Goal: Task Accomplishment & Management: Manage account settings

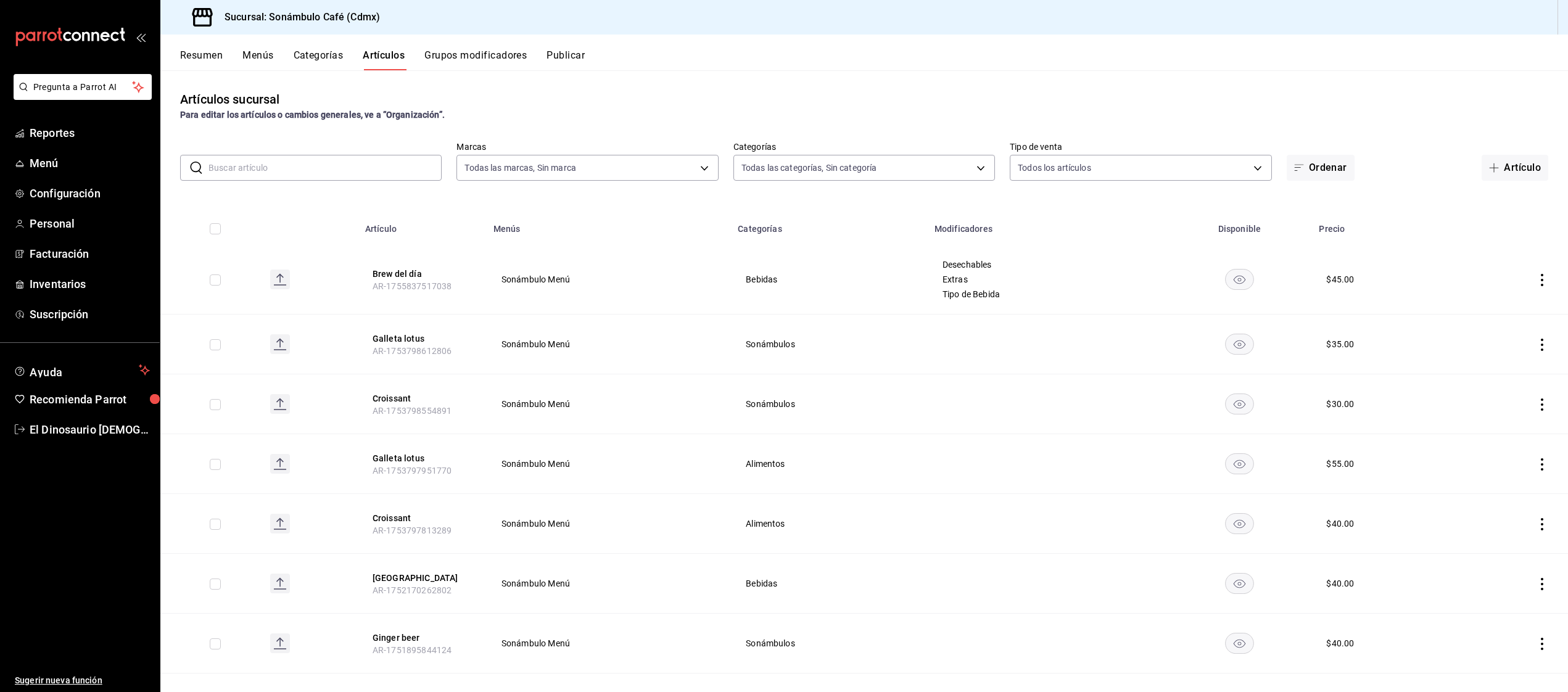
click at [1540, 279] on icon "actions" at bounding box center [1542, 280] width 13 height 13
click at [1507, 312] on span "Editar" at bounding box center [1505, 308] width 32 height 13
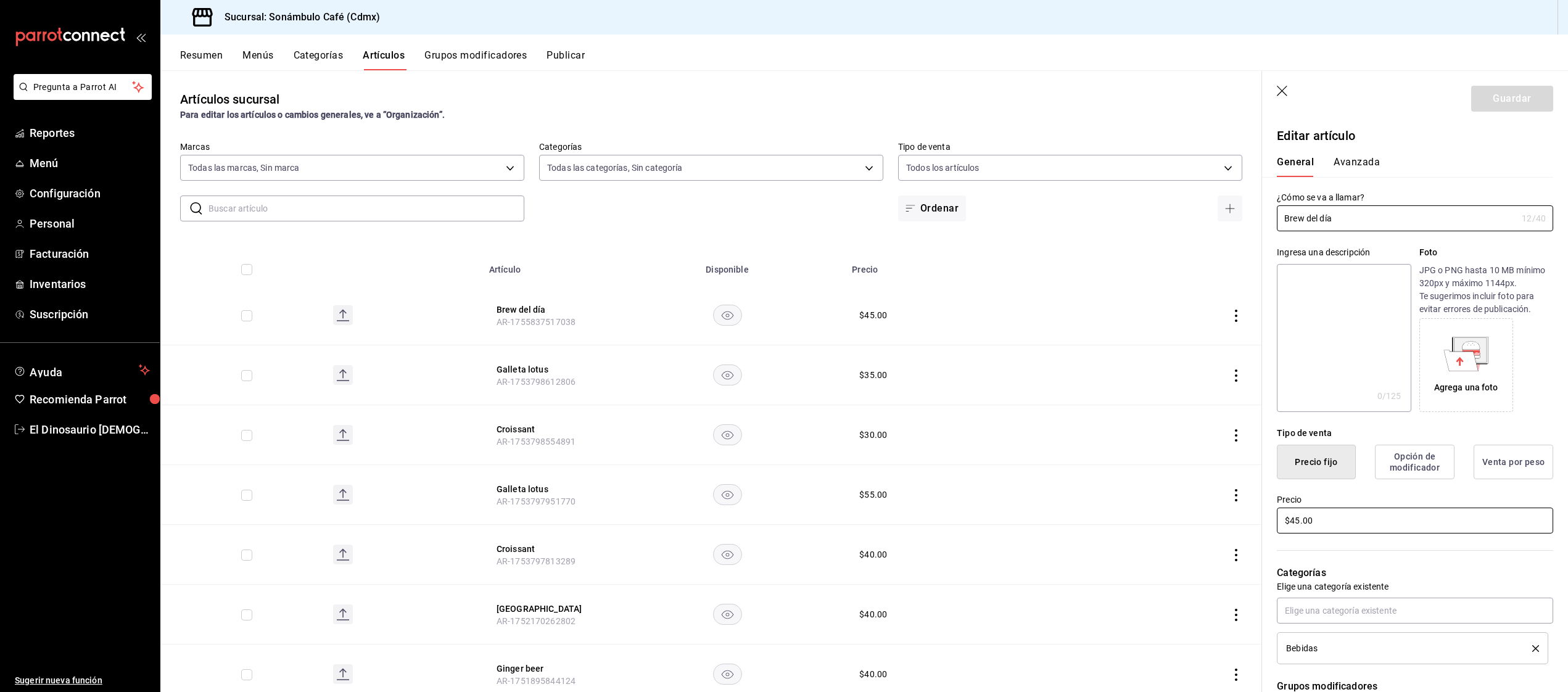
click at [1297, 521] on input "$45.00" at bounding box center [1415, 520] width 277 height 26
type input "$55.00"
click at [1411, 572] on p "Categorías" at bounding box center [1415, 573] width 277 height 15
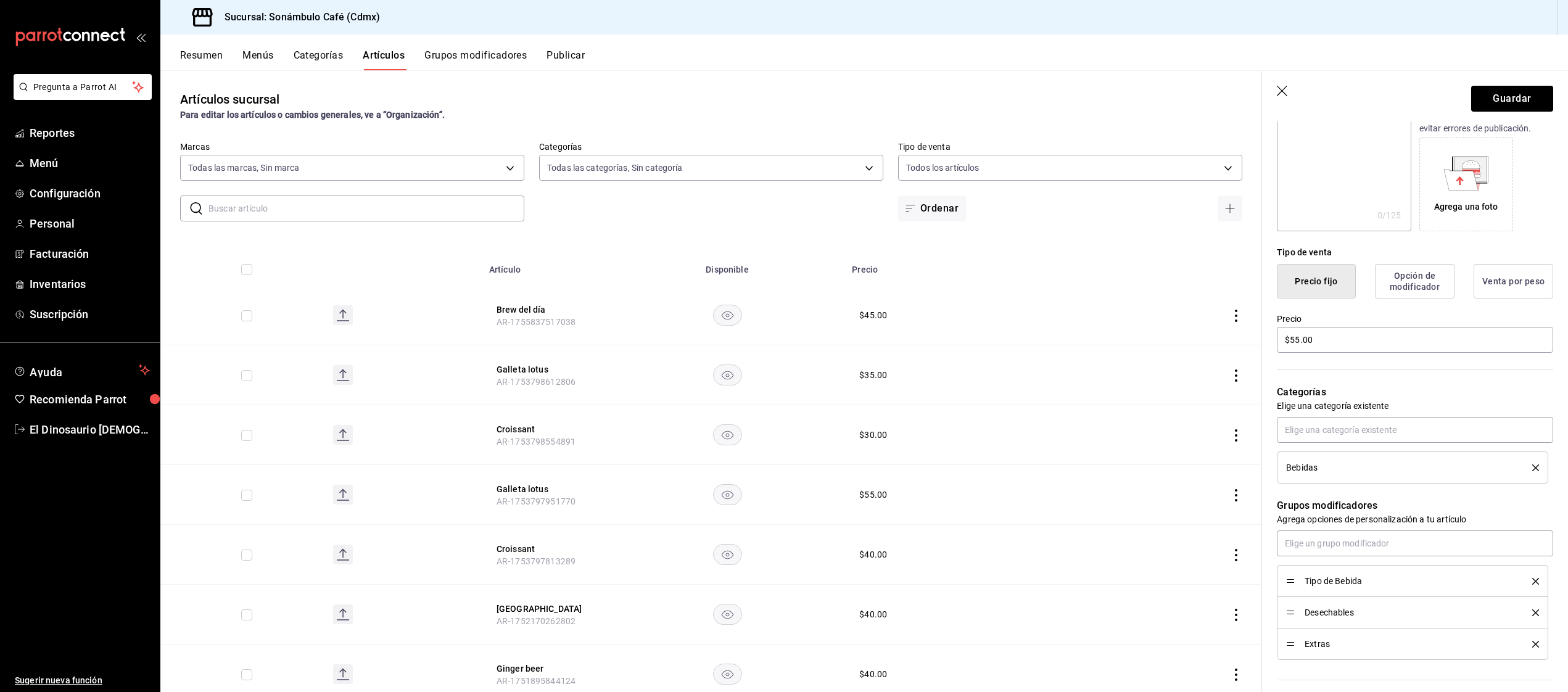
scroll to position [102, 0]
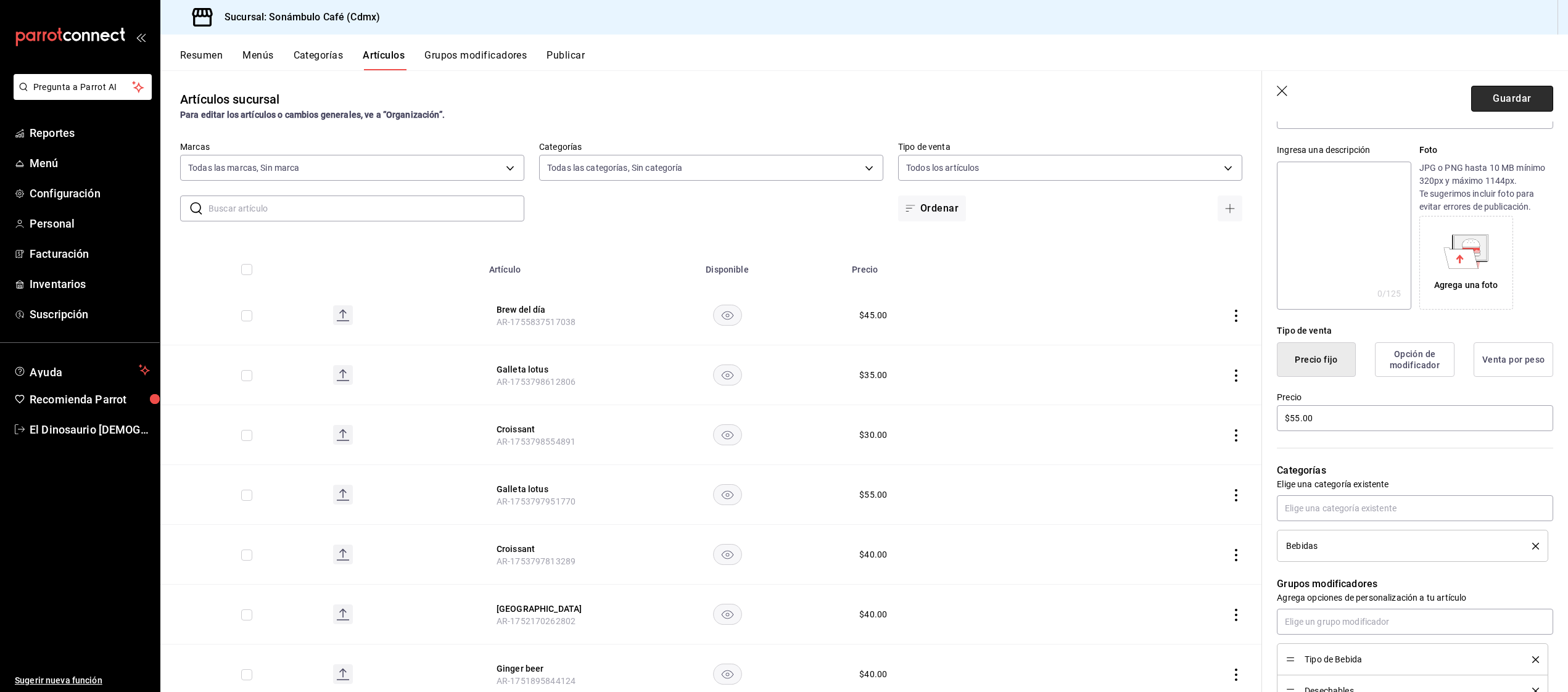
click at [1517, 105] on button "Guardar" at bounding box center [1512, 99] width 82 height 26
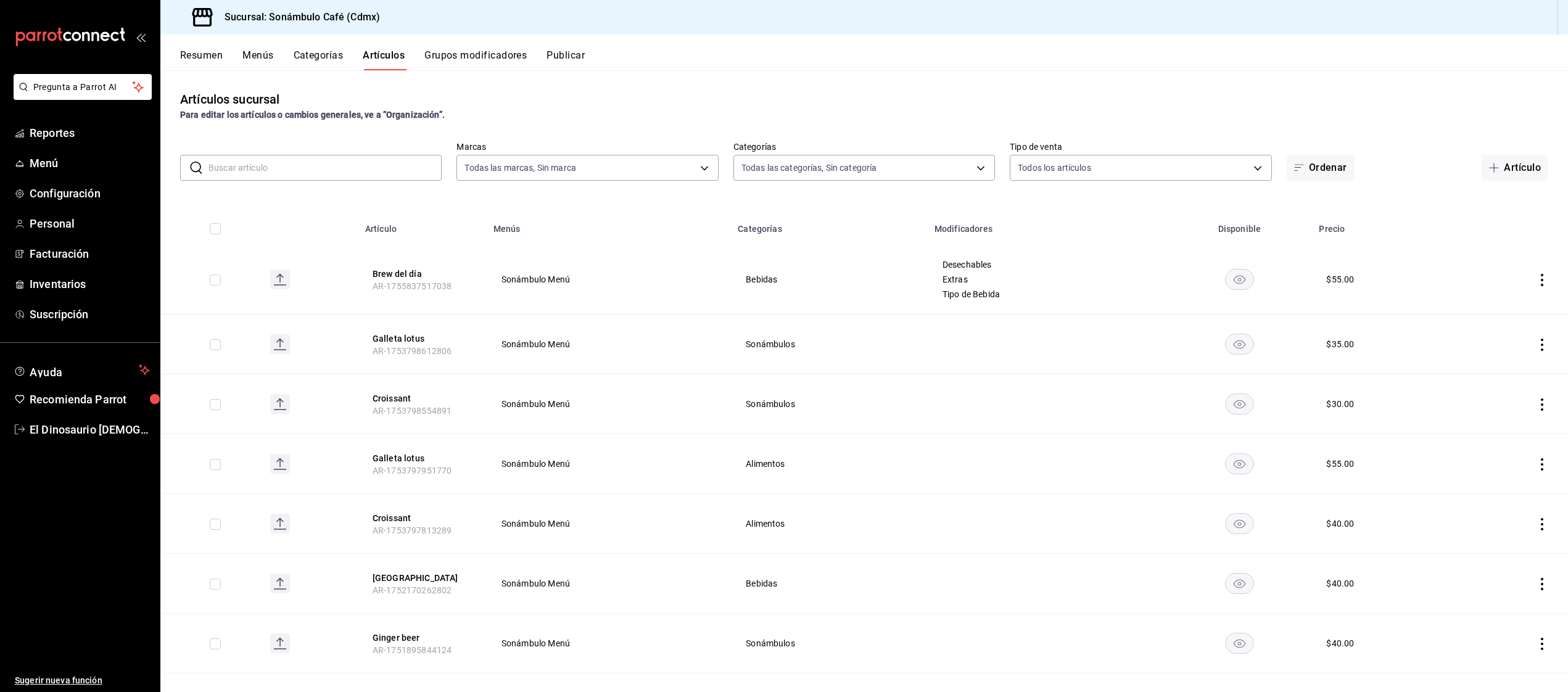
click at [1542, 279] on icon "actions" at bounding box center [1542, 280] width 3 height 13
click at [1506, 306] on span "Editar" at bounding box center [1505, 308] width 32 height 13
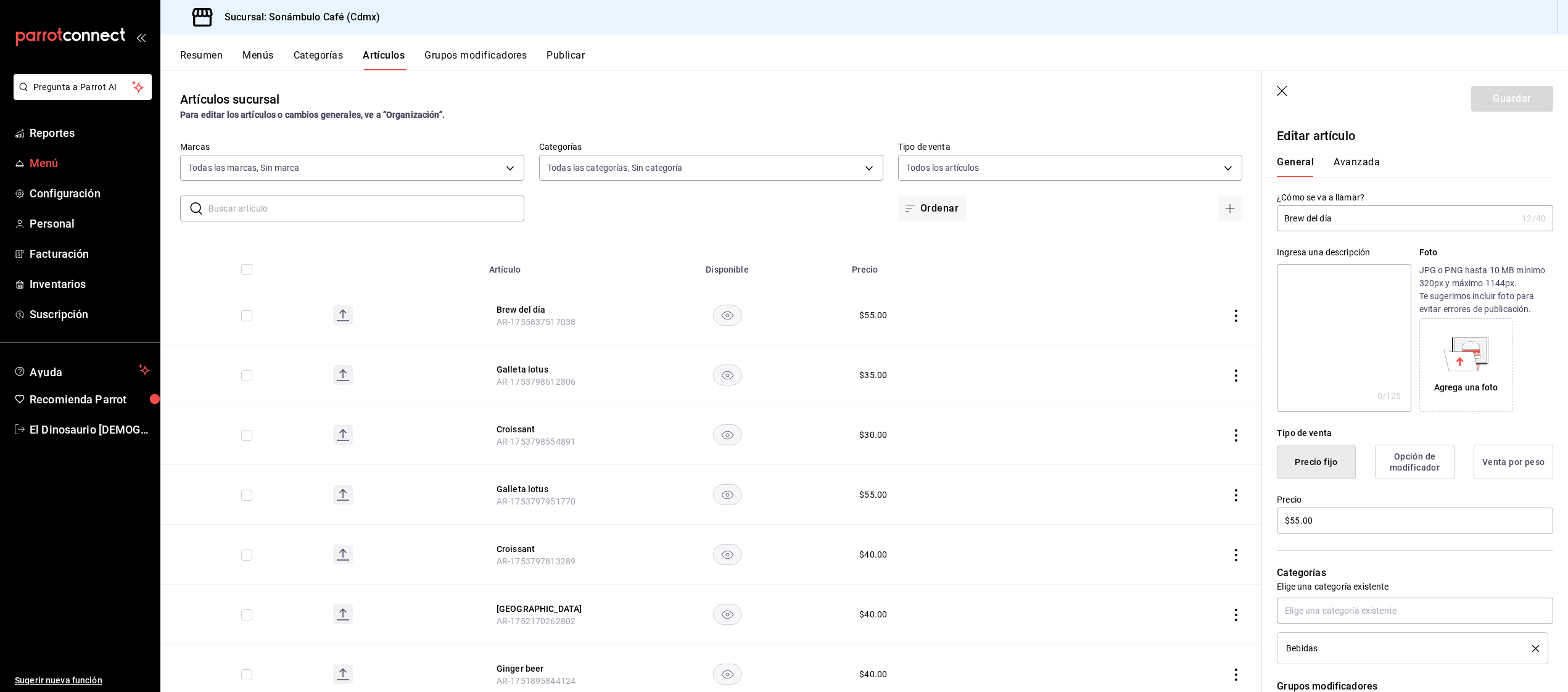
click at [84, 163] on span "Menú" at bounding box center [89, 164] width 121 height 17
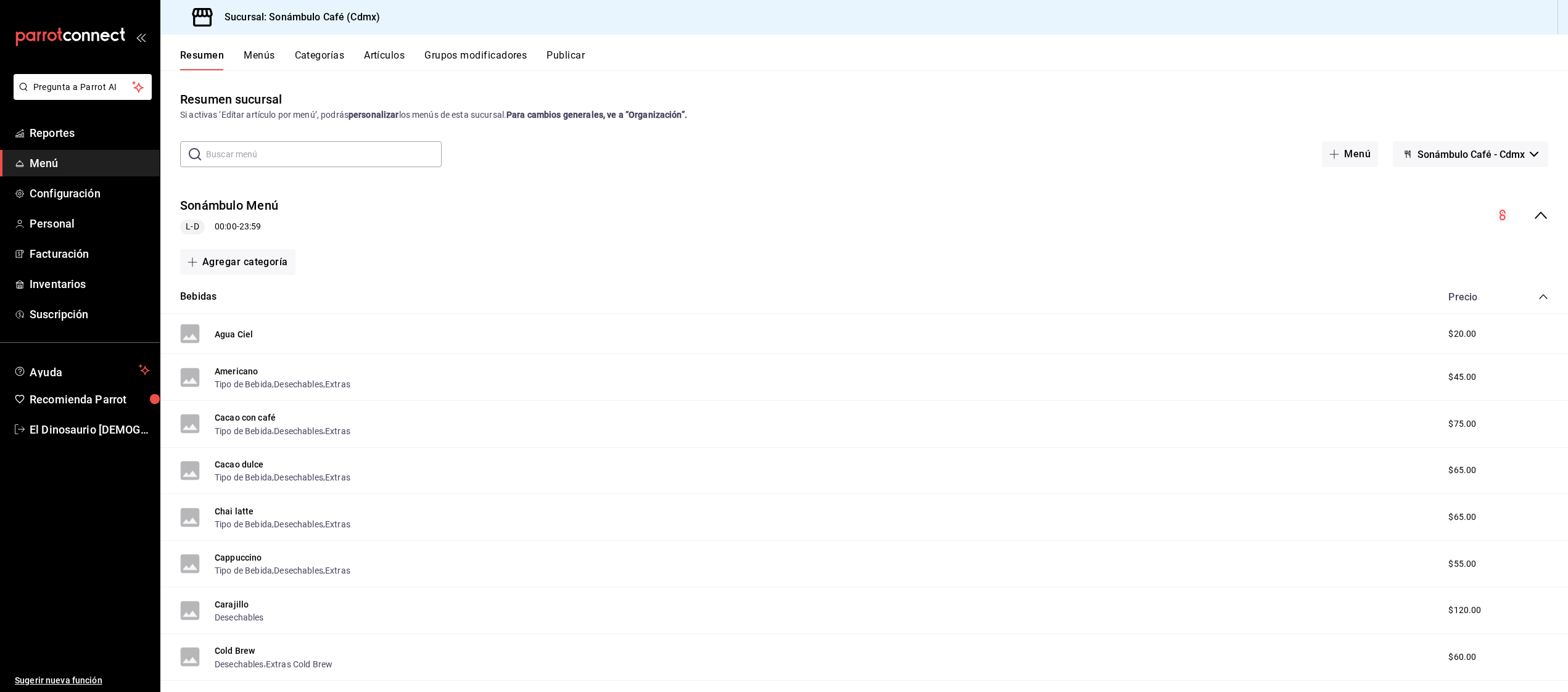
click at [267, 56] on button "Menús" at bounding box center [259, 60] width 31 height 21
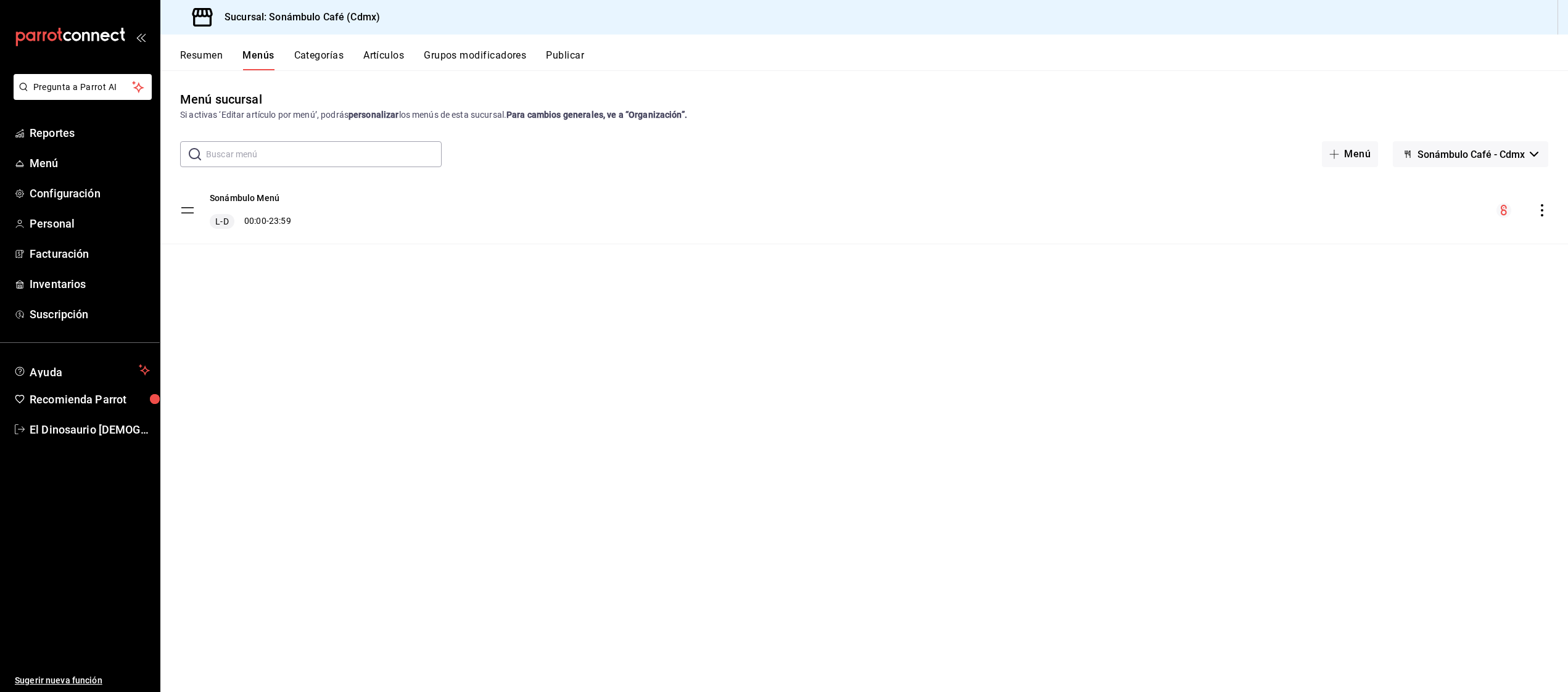
click at [328, 54] on button "Categorías" at bounding box center [319, 60] width 50 height 21
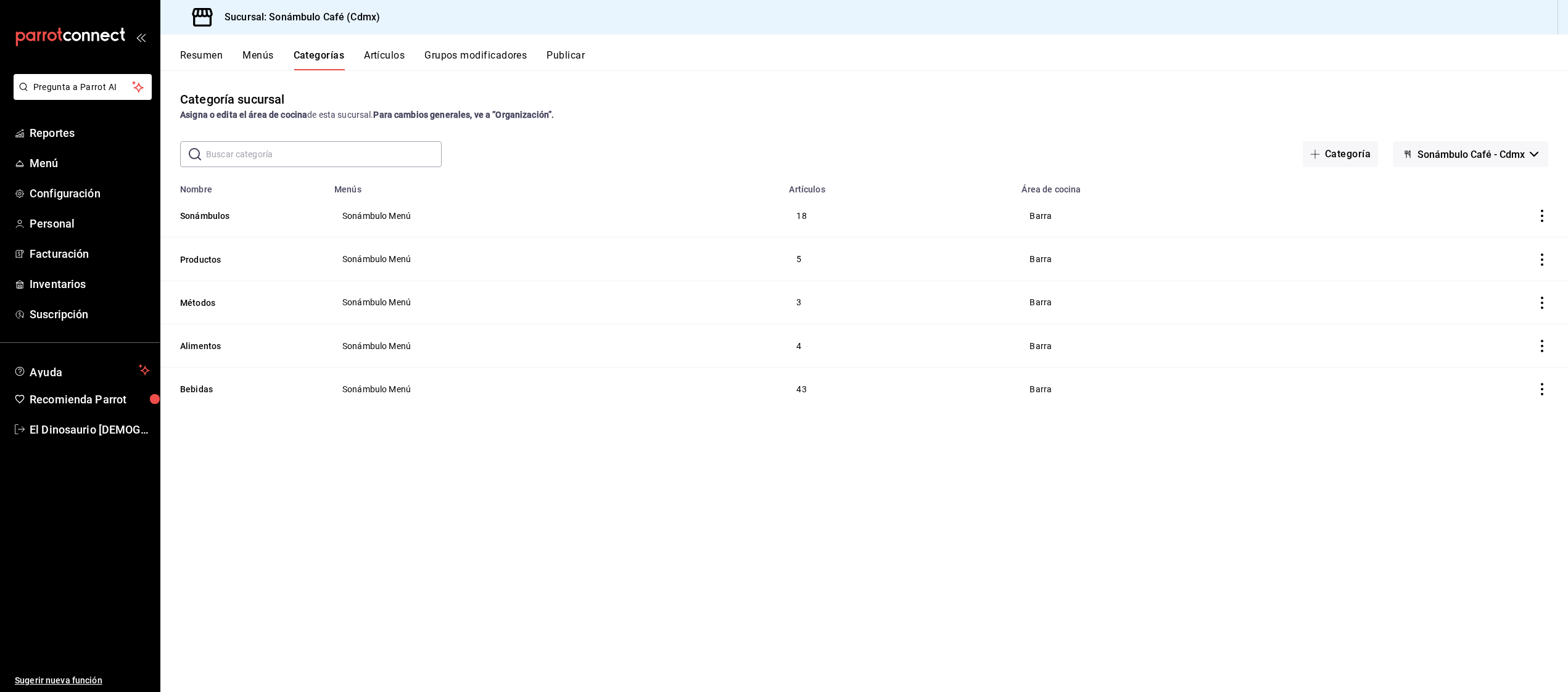
click at [380, 55] on button "Artículos" at bounding box center [384, 60] width 40 height 21
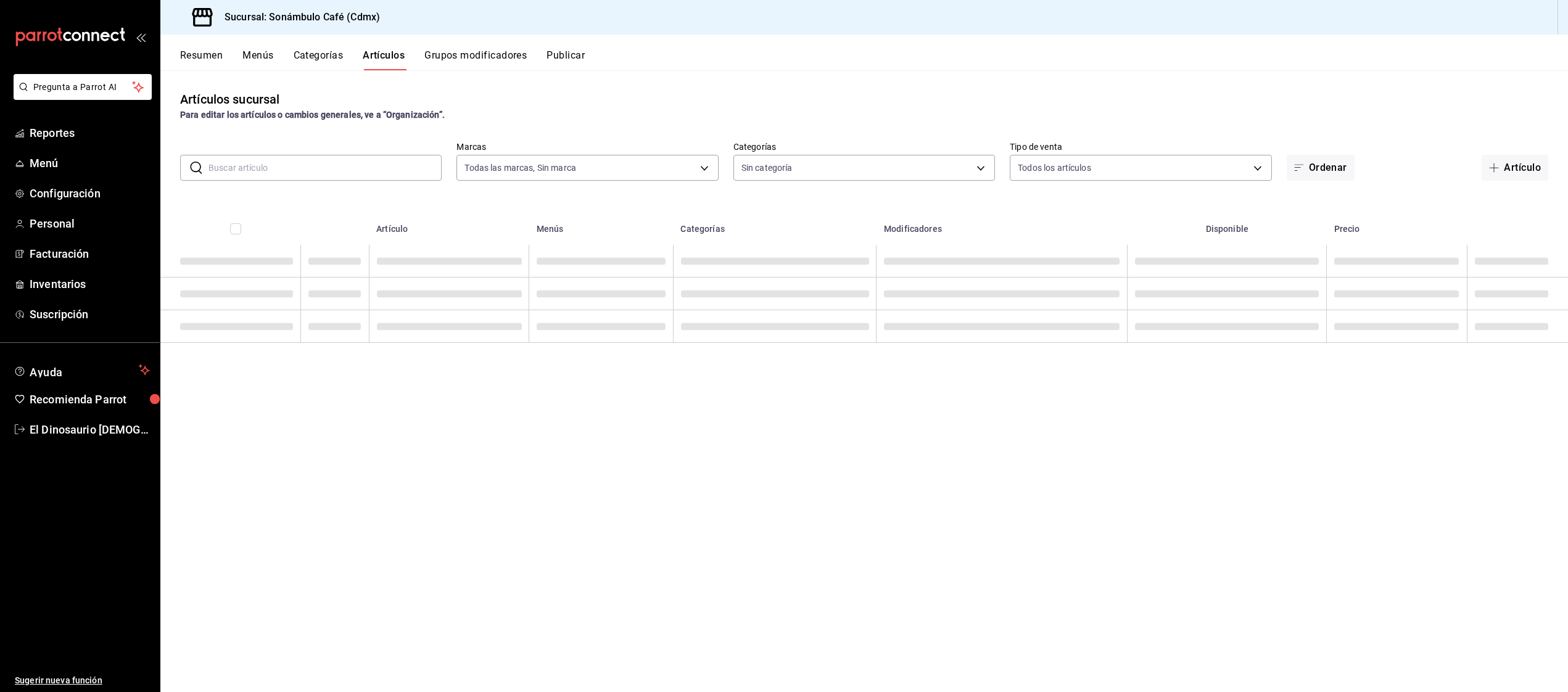
type input "7d952f79-ef73-4fe8-aa8c-3b8402ddefce"
type input "91e23f16-40de-49ca-8ca8-6f7c2f685782,c7150945-4d2e-4ede-9d56-f0c9cf09630d,75bd5…"
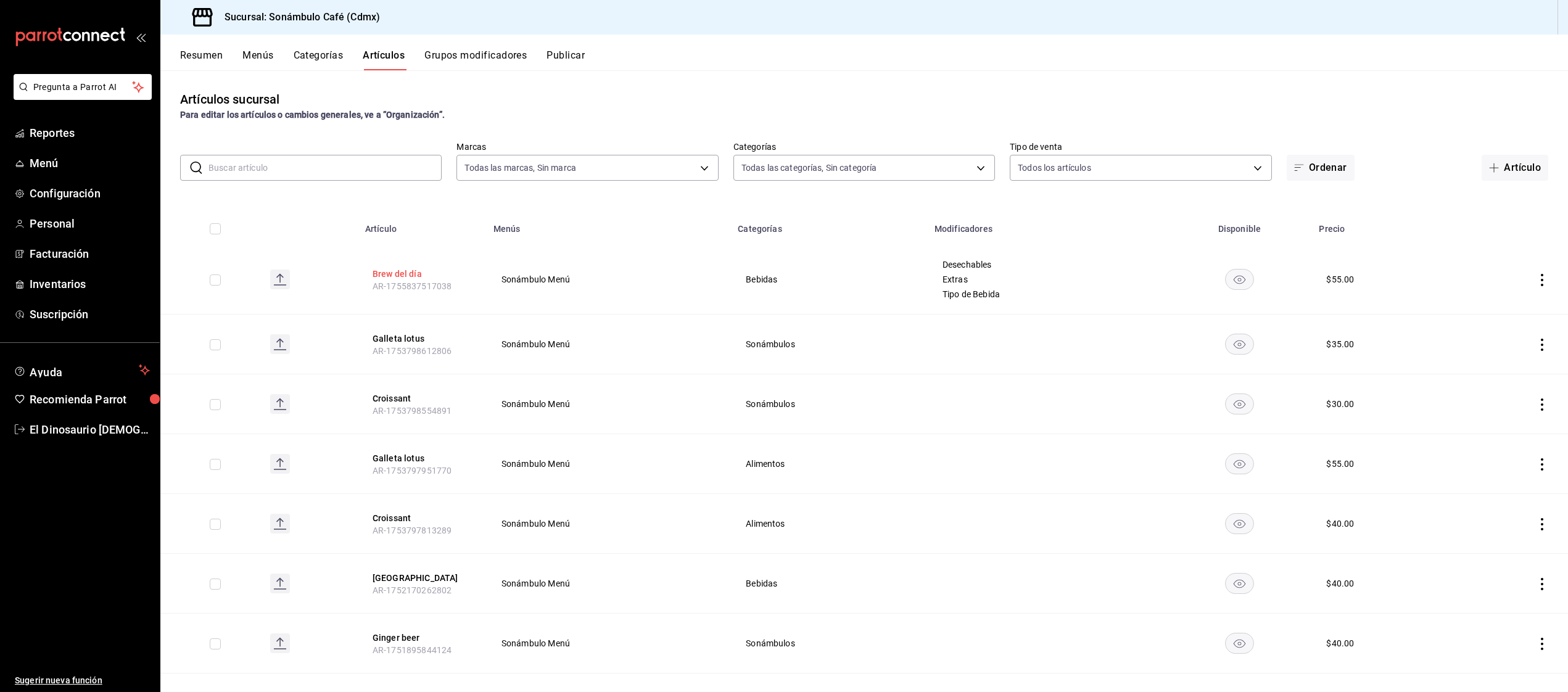
click at [389, 271] on button "Brew del día" at bounding box center [422, 274] width 99 height 13
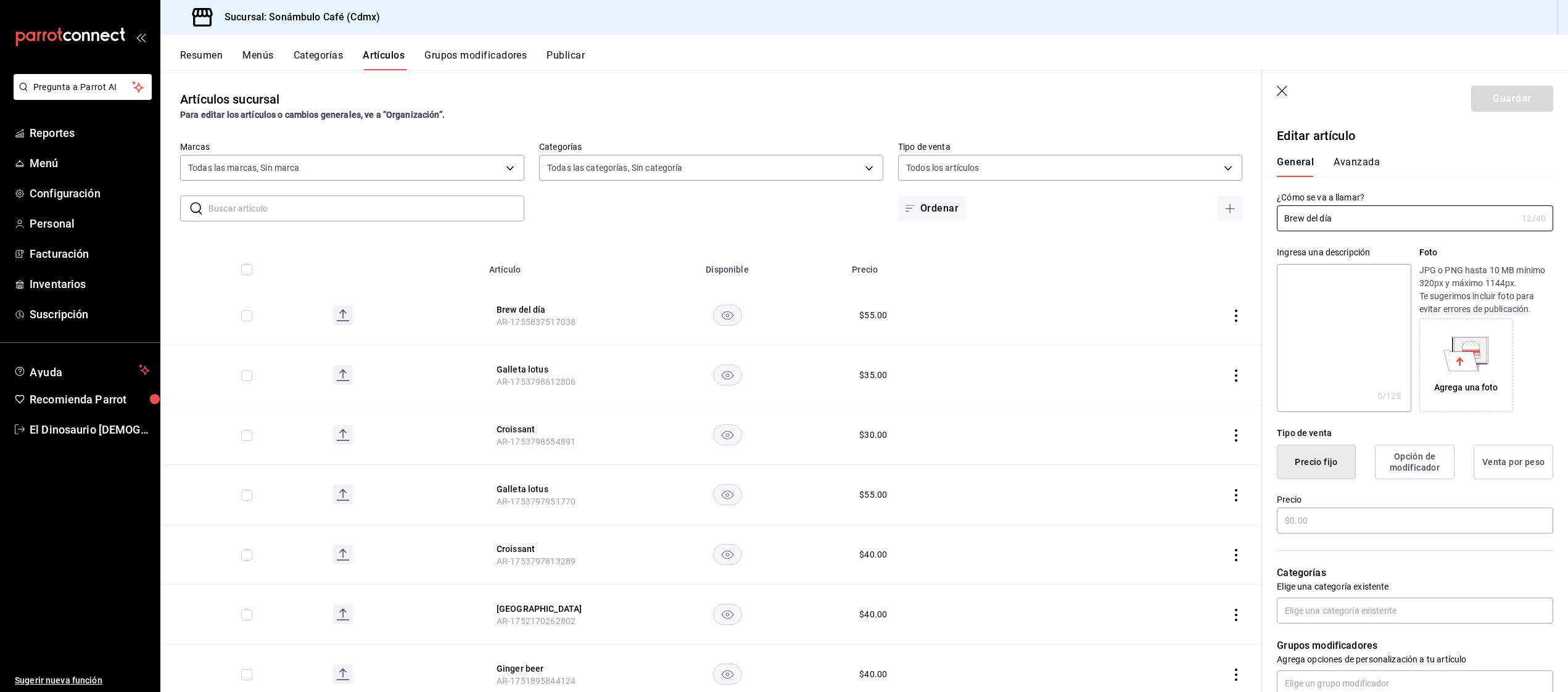
type input "$55.00"
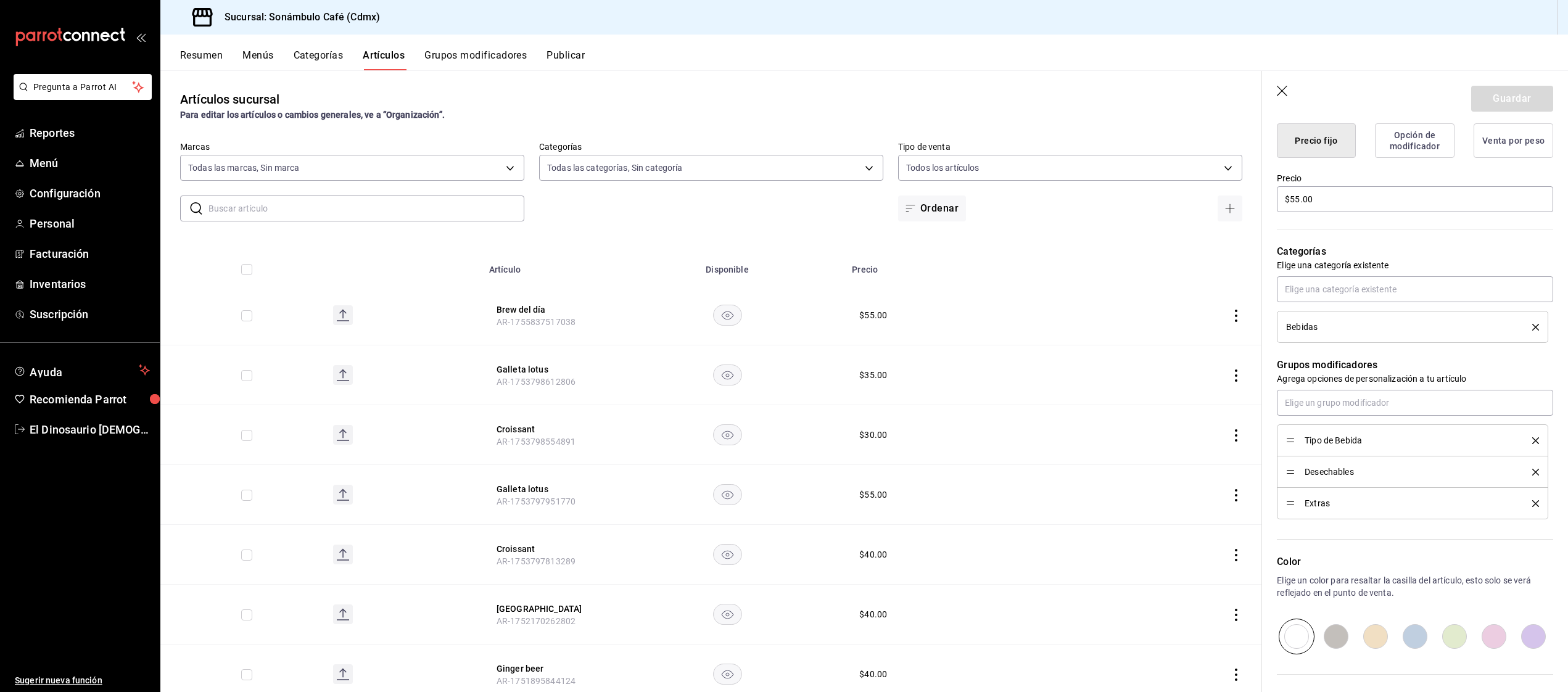
scroll to position [362, 0]
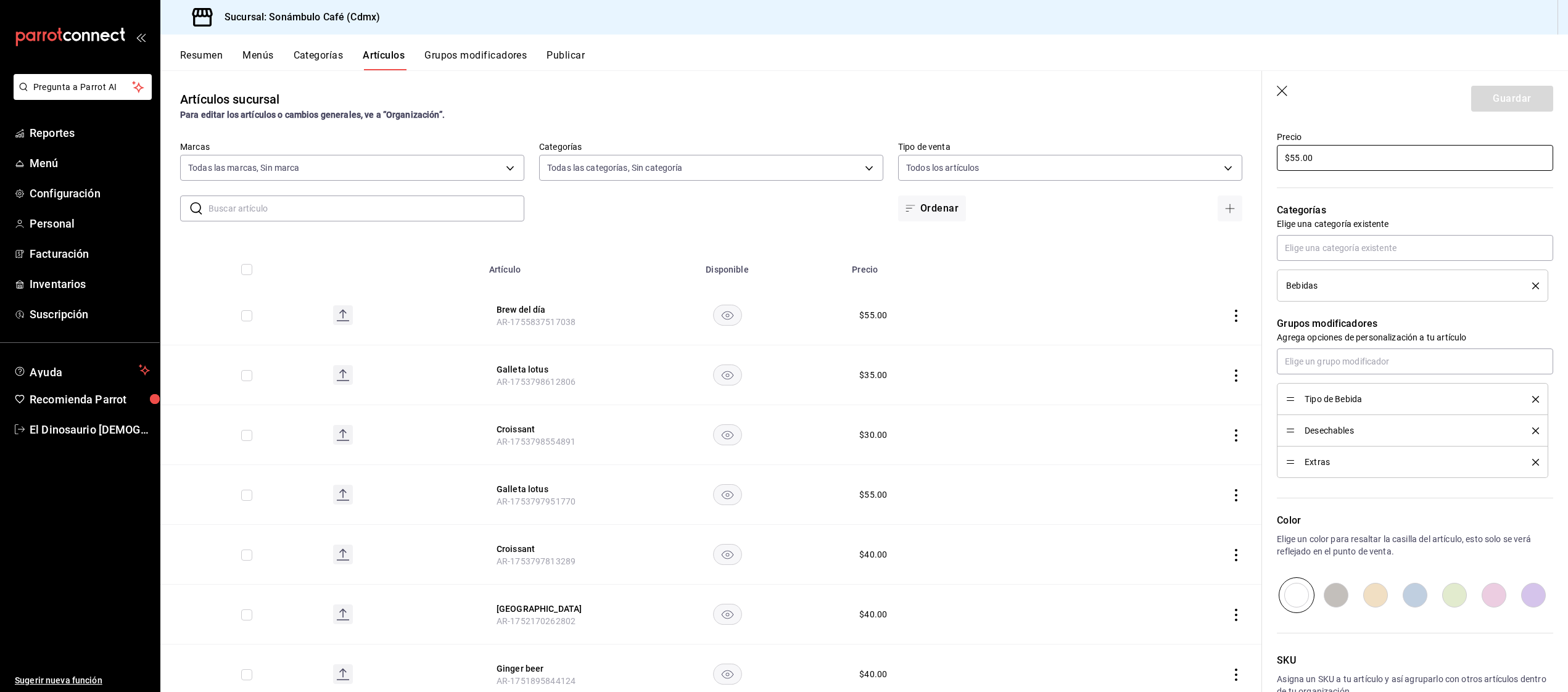
click at [1347, 163] on input "$55.00" at bounding box center [1415, 158] width 277 height 26
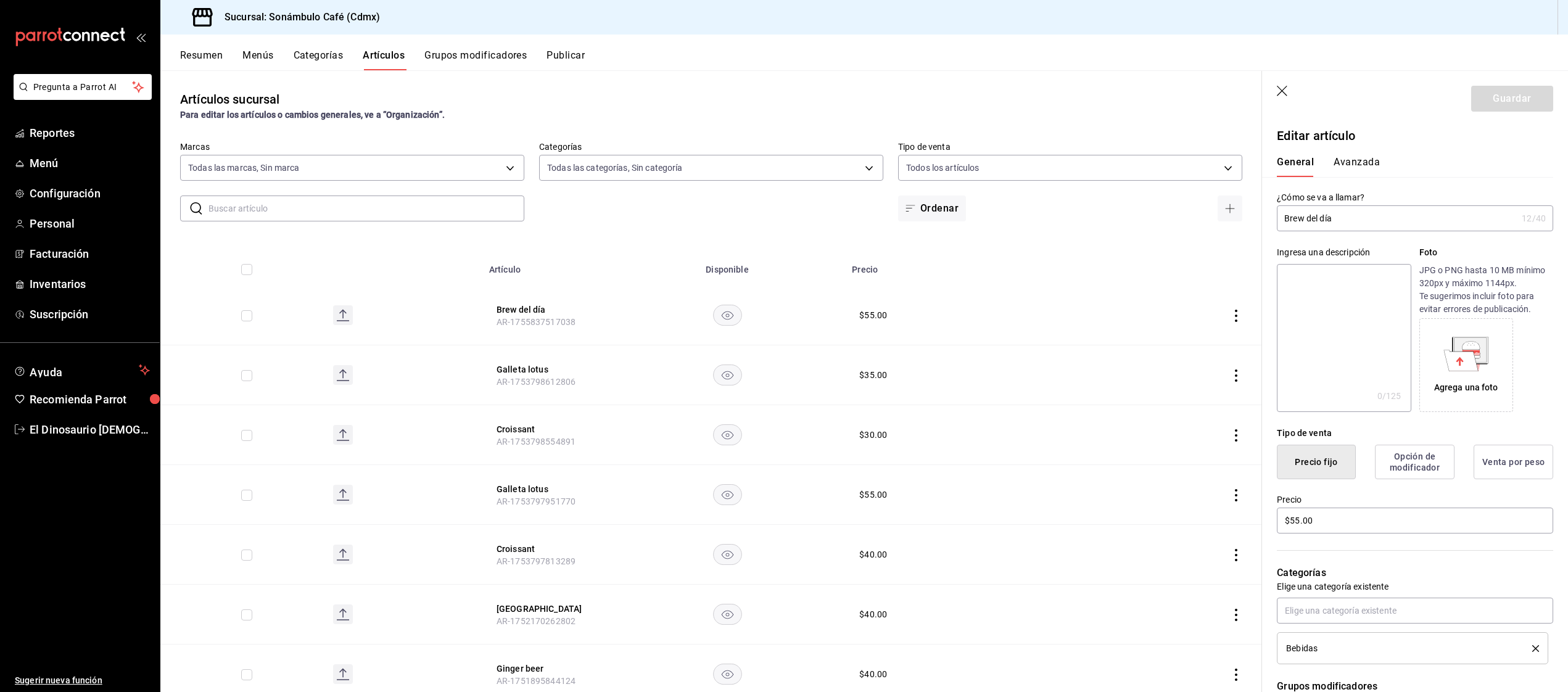
click at [1369, 161] on button "Avanzada" at bounding box center [1356, 166] width 46 height 21
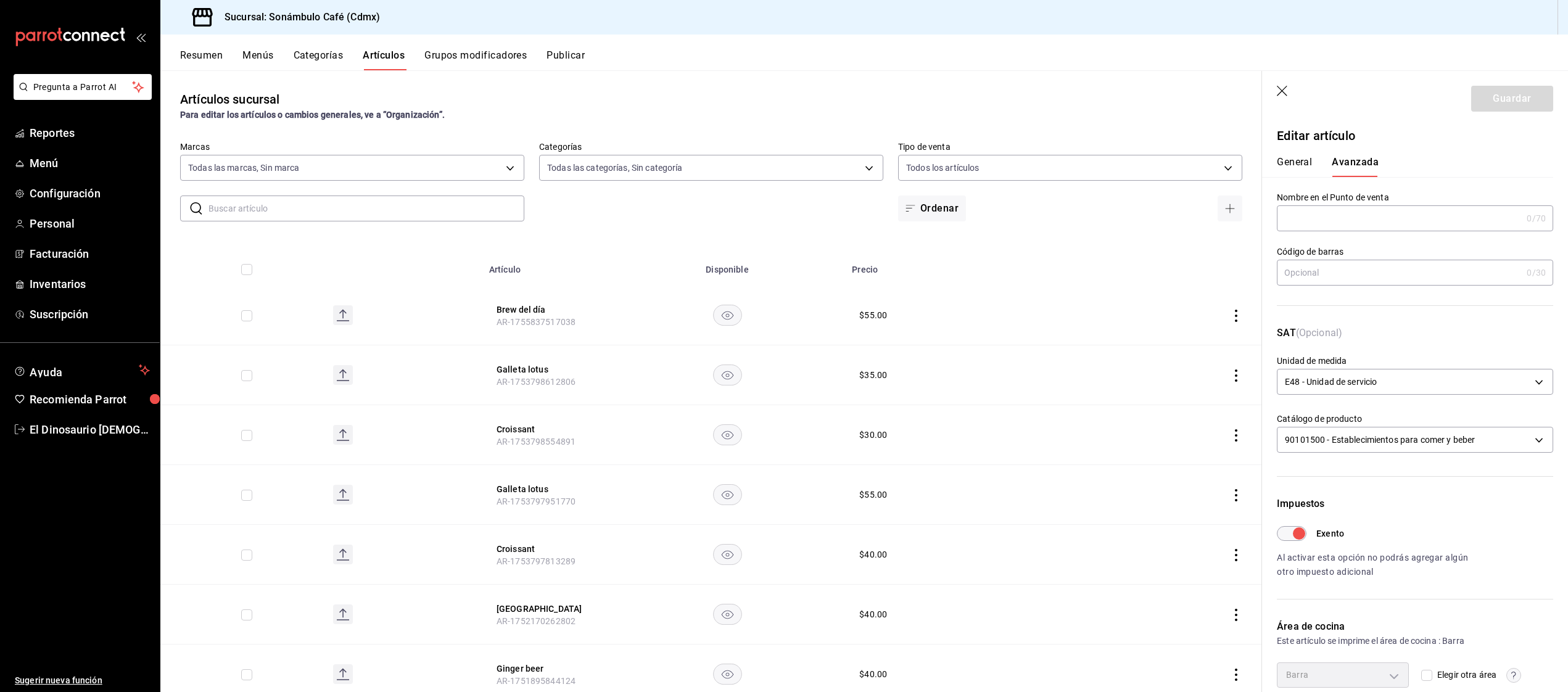
click at [1404, 316] on div "SAT (Opcional) Unidad de medida E48 - Unidad de servicio E48" at bounding box center [1407, 355] width 291 height 88
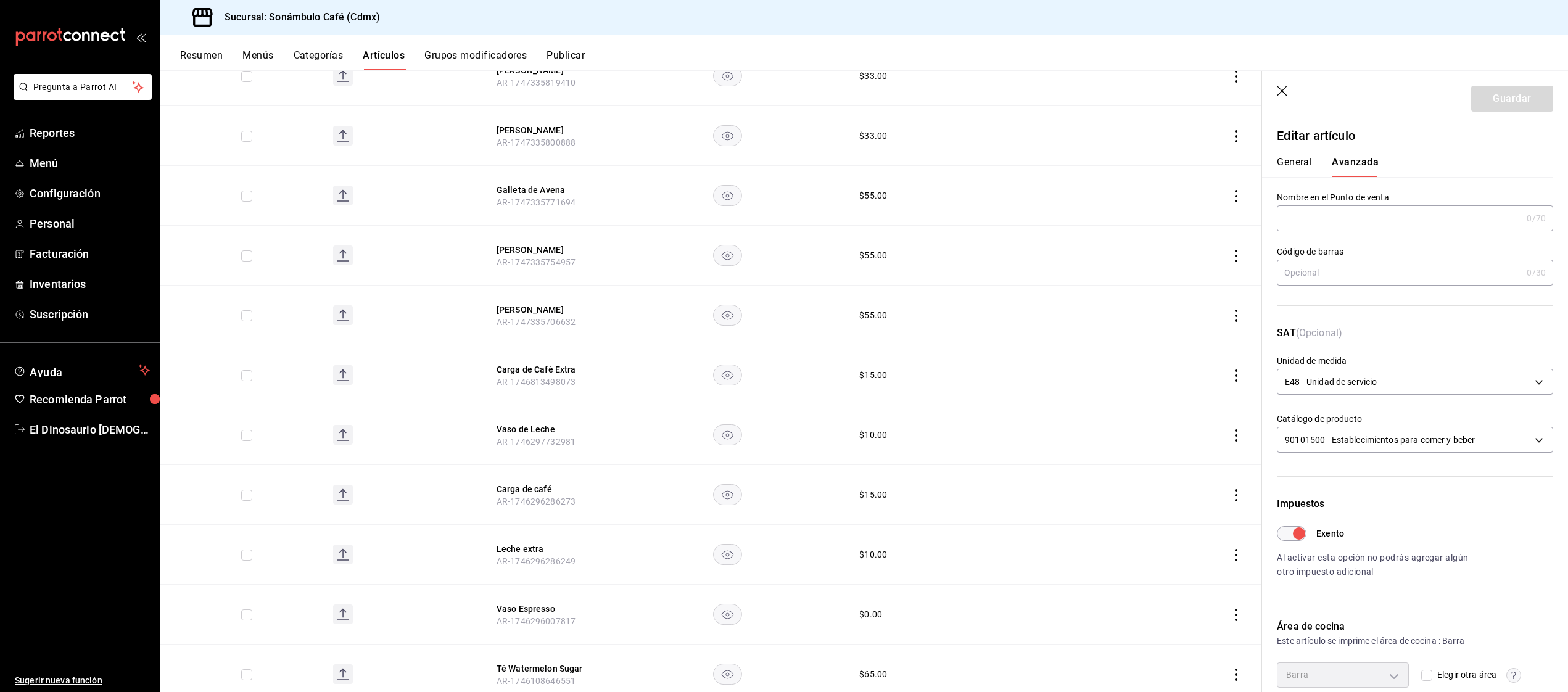
scroll to position [845, 0]
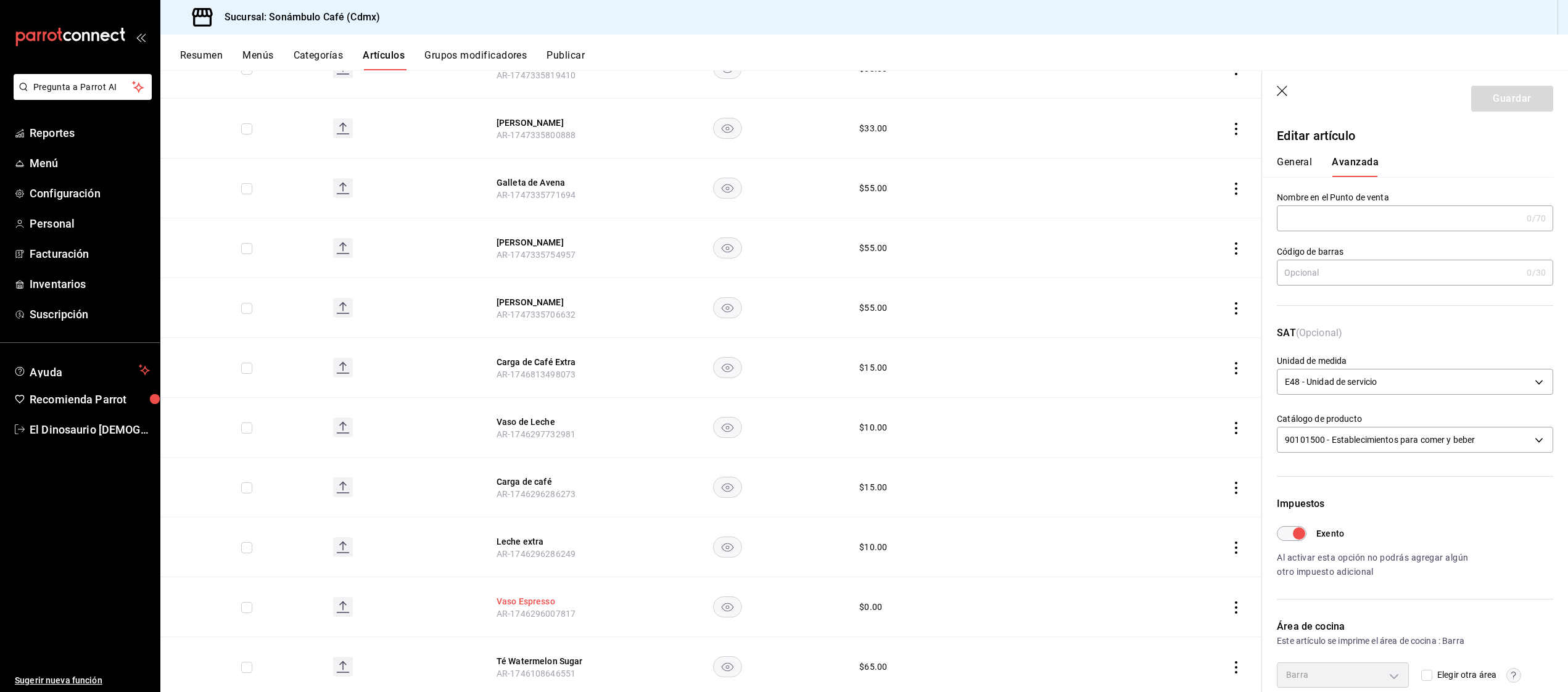
click at [528, 602] on button "Vaso Espresso" at bounding box center [545, 601] width 99 height 13
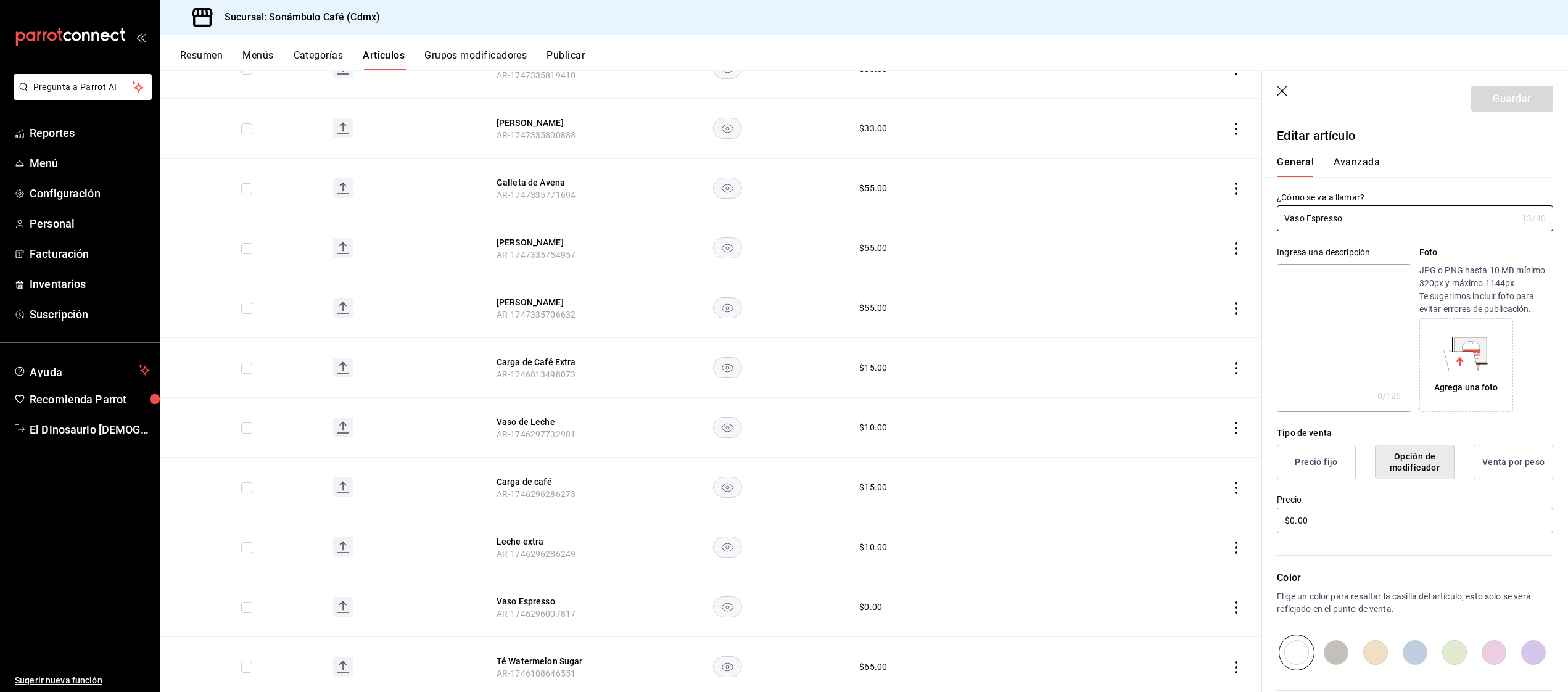
click at [1365, 157] on div "General [PERSON_NAME]" at bounding box center [1407, 161] width 291 height 32
click at [1365, 158] on button "Avanzada" at bounding box center [1356, 166] width 46 height 21
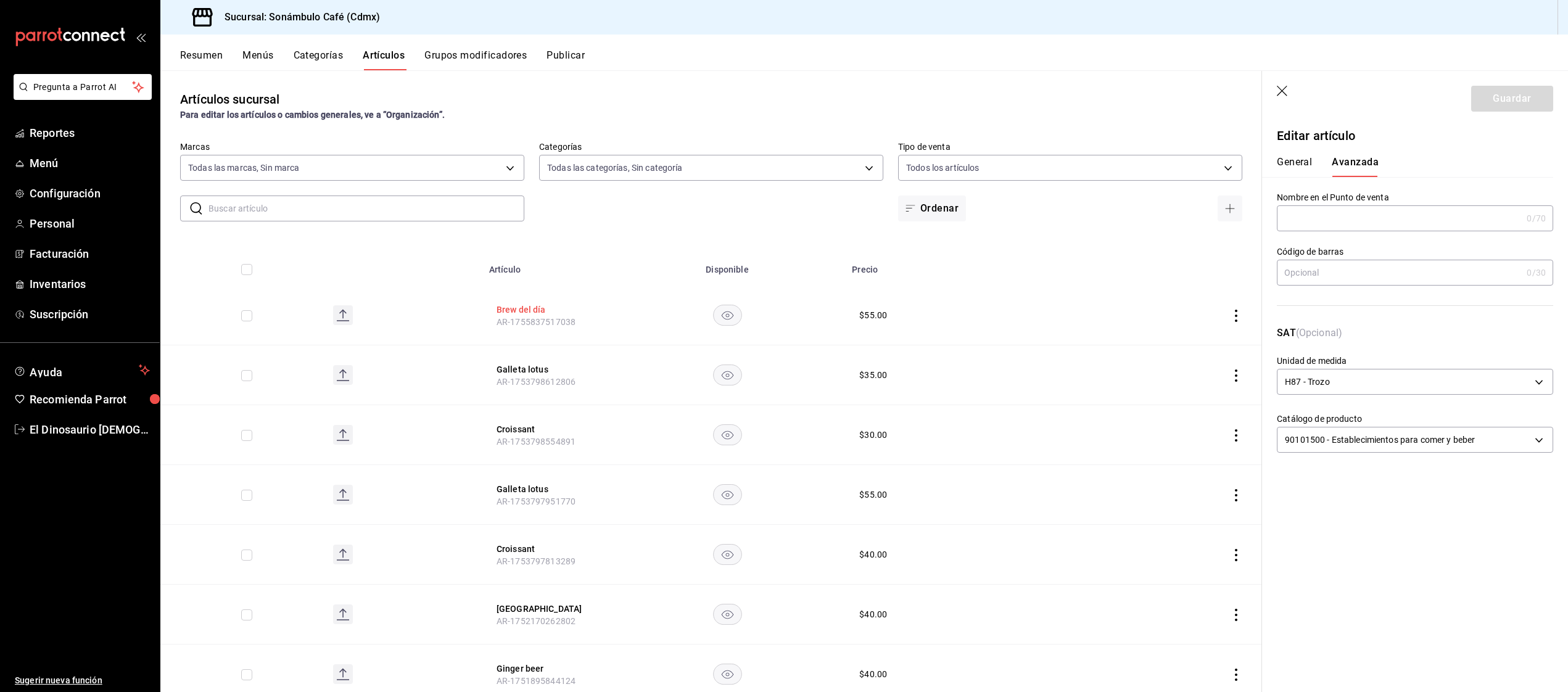
click at [530, 308] on button "Brew del día" at bounding box center [545, 309] width 99 height 13
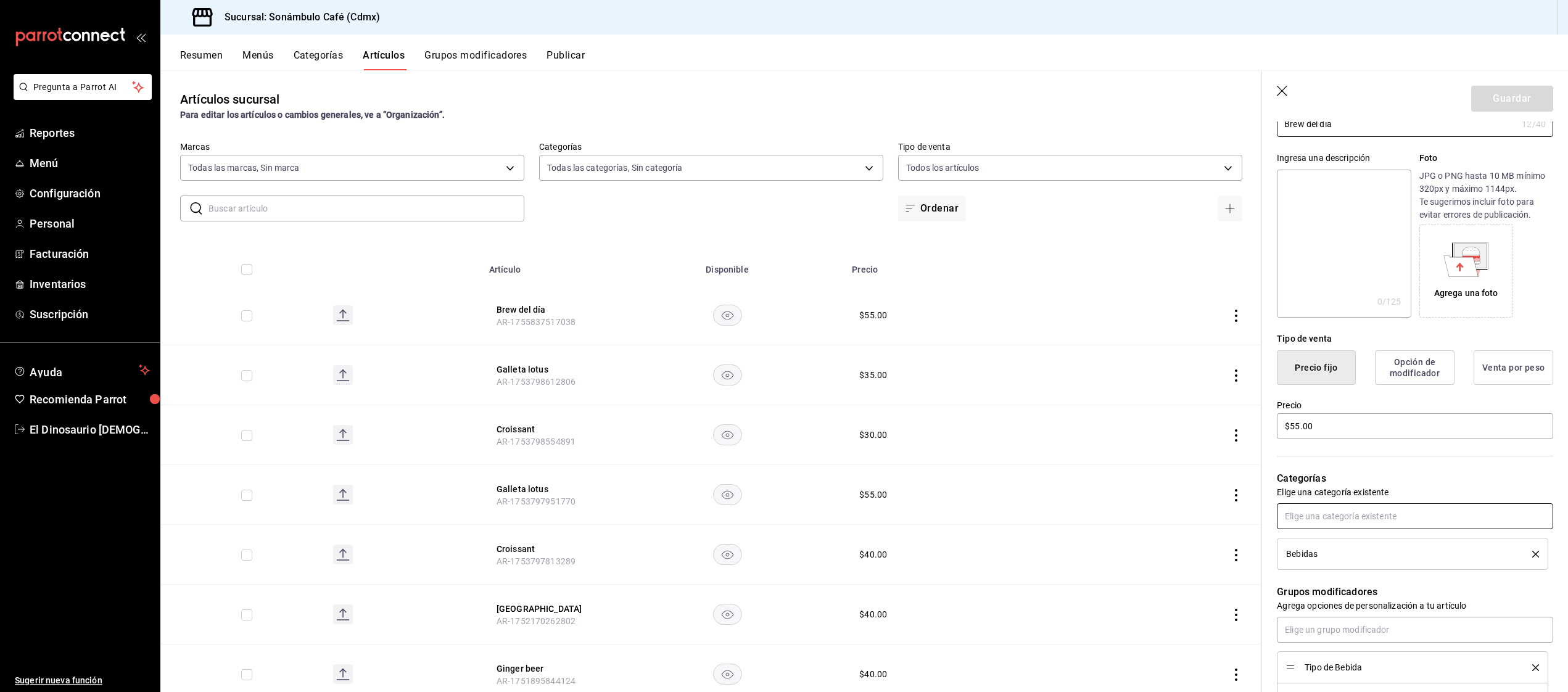
scroll to position [228, 0]
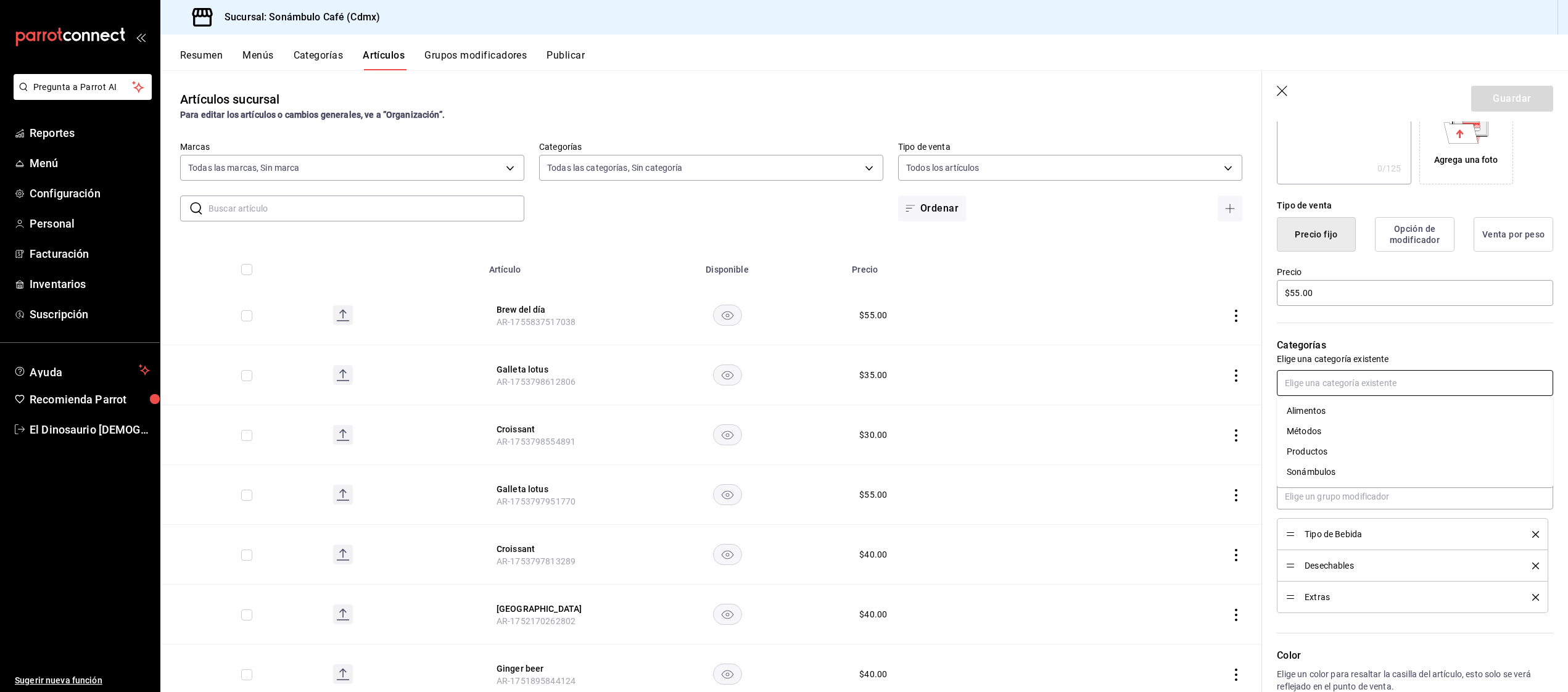
click at [1345, 379] on input "text" at bounding box center [1415, 383] width 277 height 26
click at [1436, 346] on p "Categorías" at bounding box center [1415, 346] width 277 height 15
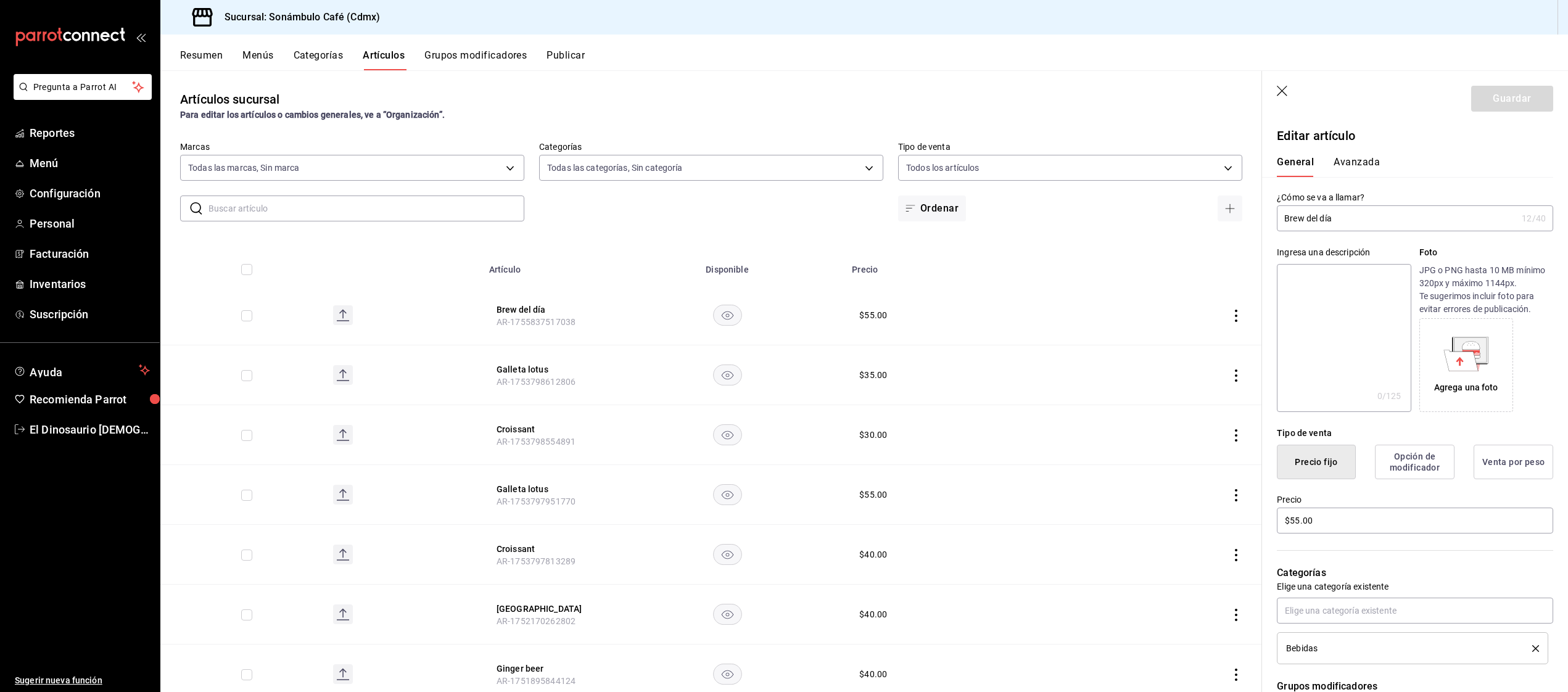
click at [1361, 162] on button "Avanzada" at bounding box center [1356, 166] width 46 height 21
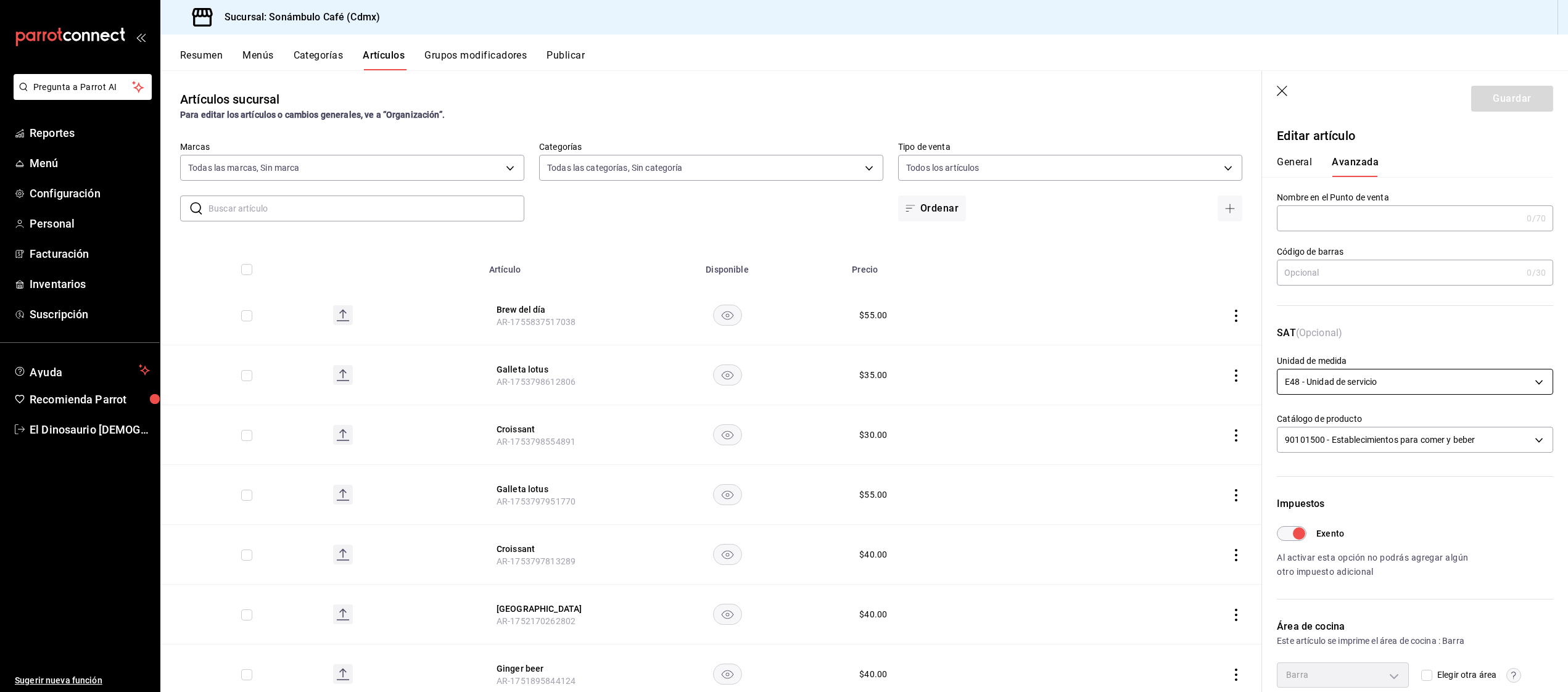
click at [1379, 380] on body "Pregunta a Parrot AI Reportes Menú Configuración Personal Facturación Inventari…" at bounding box center [784, 346] width 1568 height 692
click at [1355, 422] on li "H87 - Trozo" at bounding box center [1415, 421] width 275 height 20
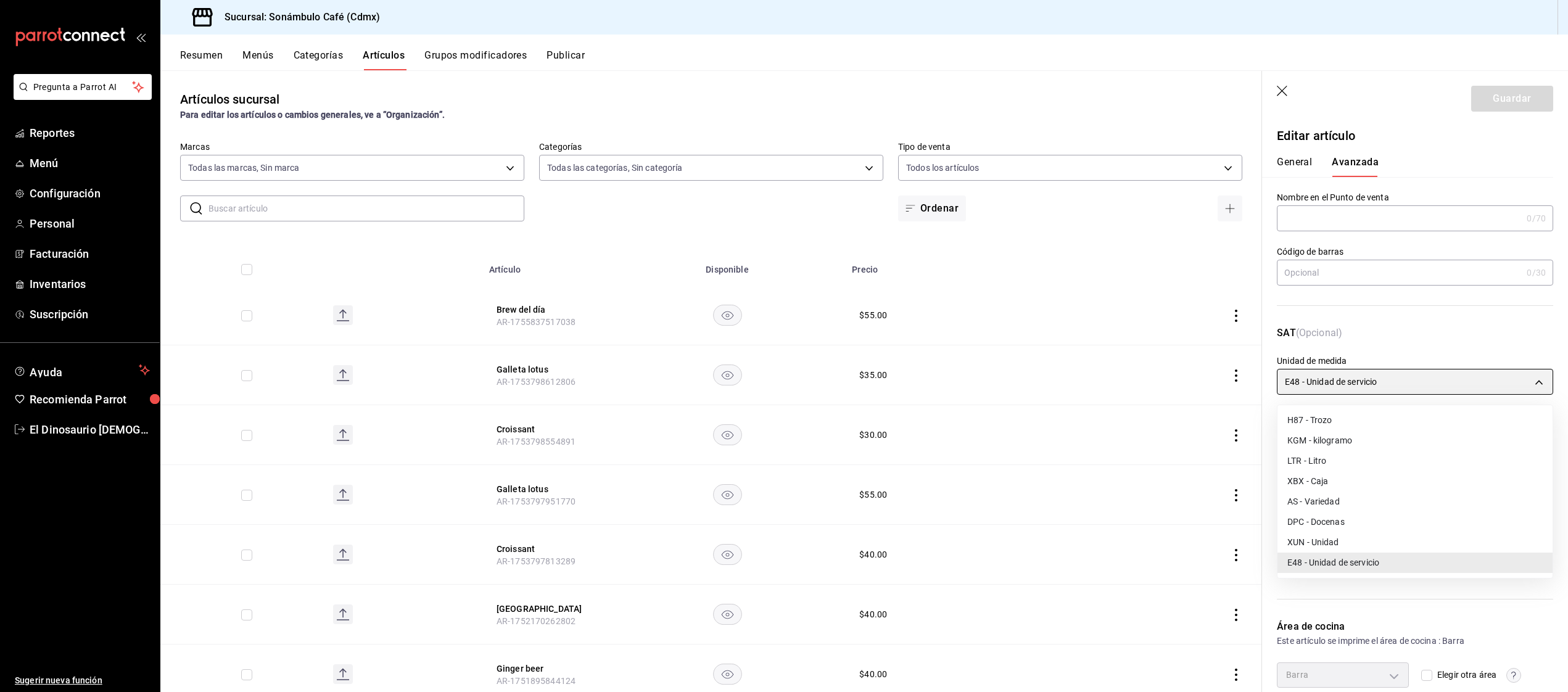
type input "H87"
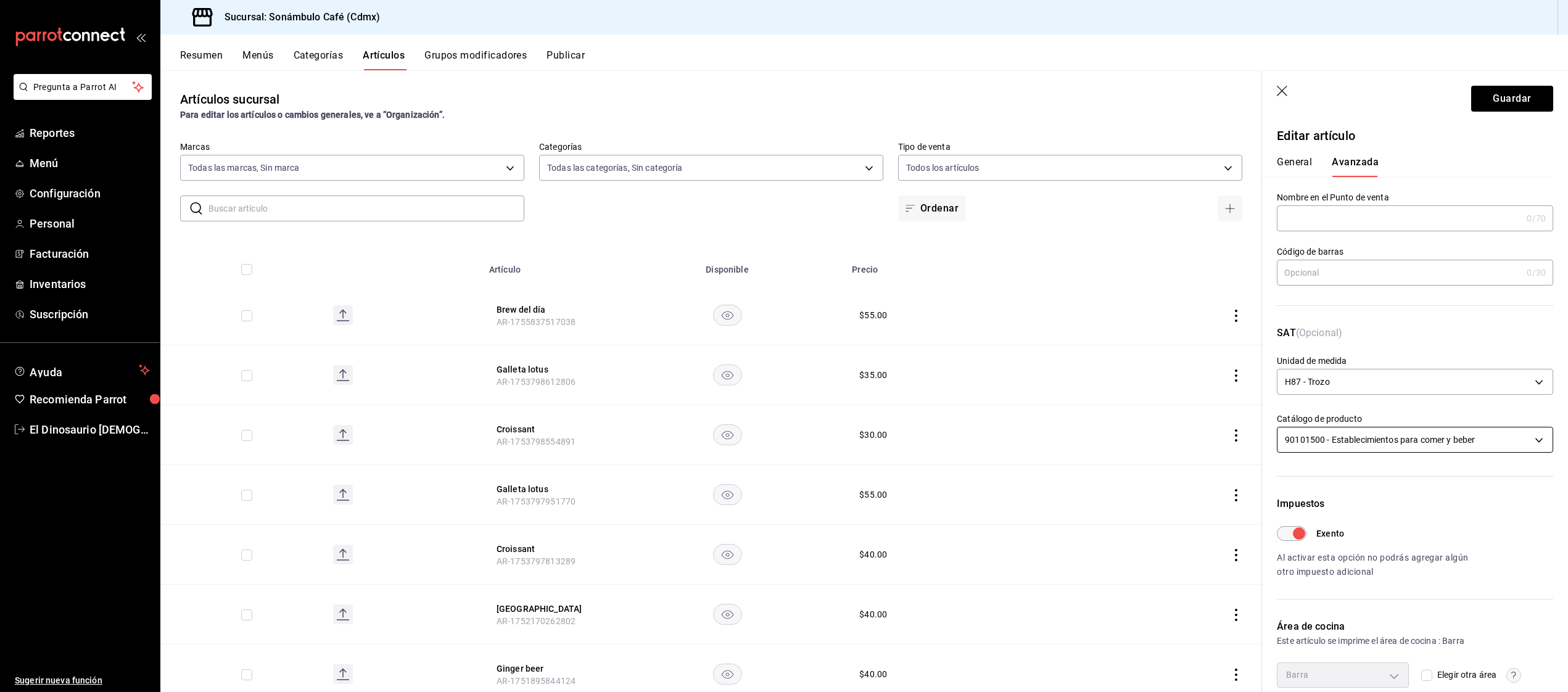
click at [1426, 445] on body "Pregunta a Parrot AI Reportes Menú Configuración Personal Facturación Inventari…" at bounding box center [784, 346] width 1568 height 692
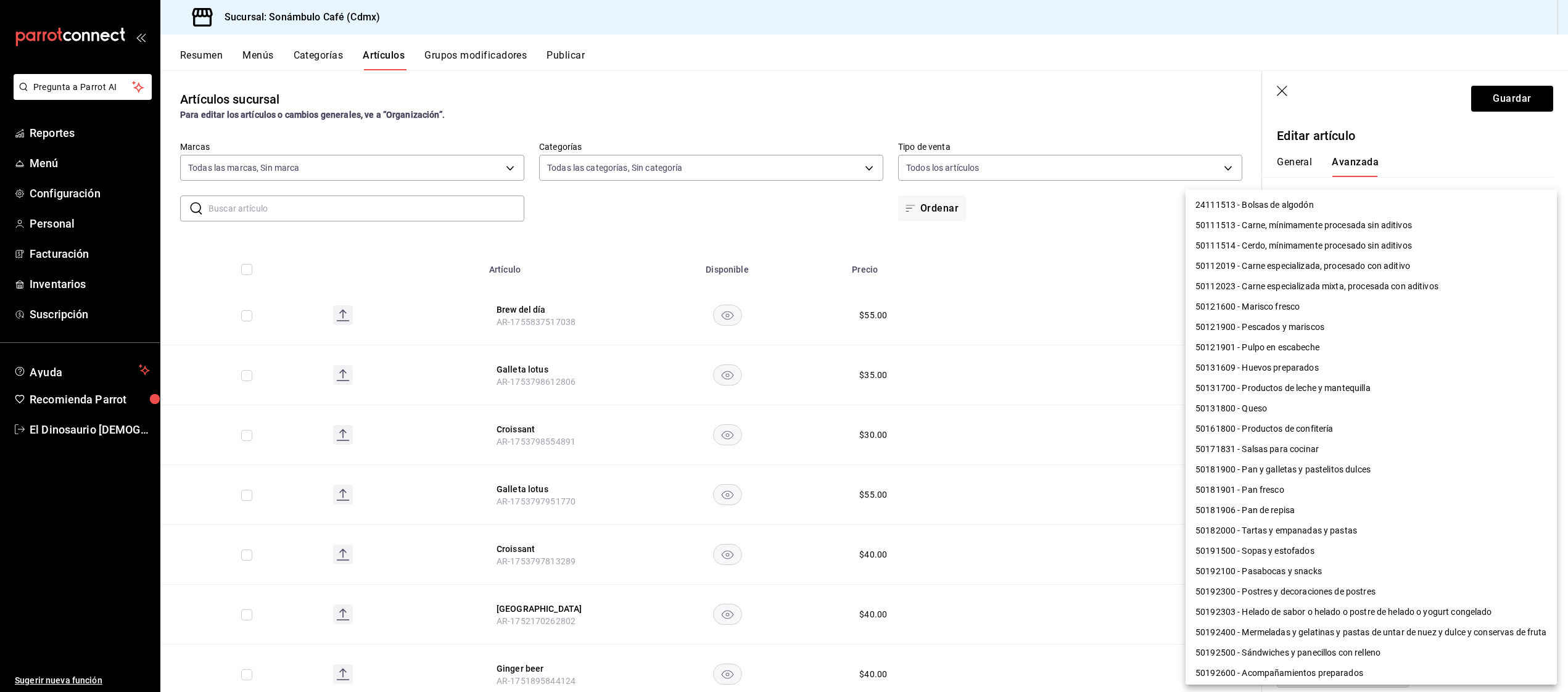
scroll to position [797, 0]
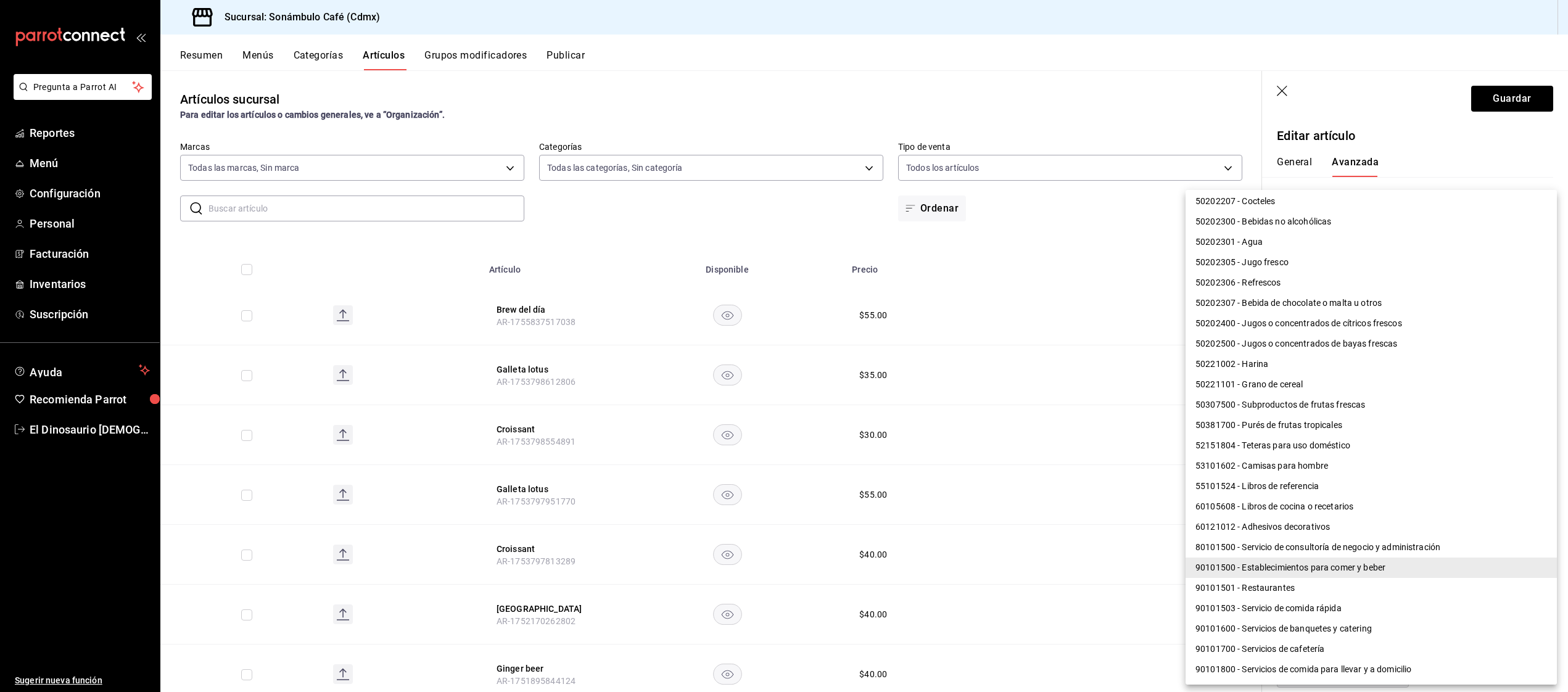
click at [1034, 436] on div at bounding box center [784, 346] width 1568 height 692
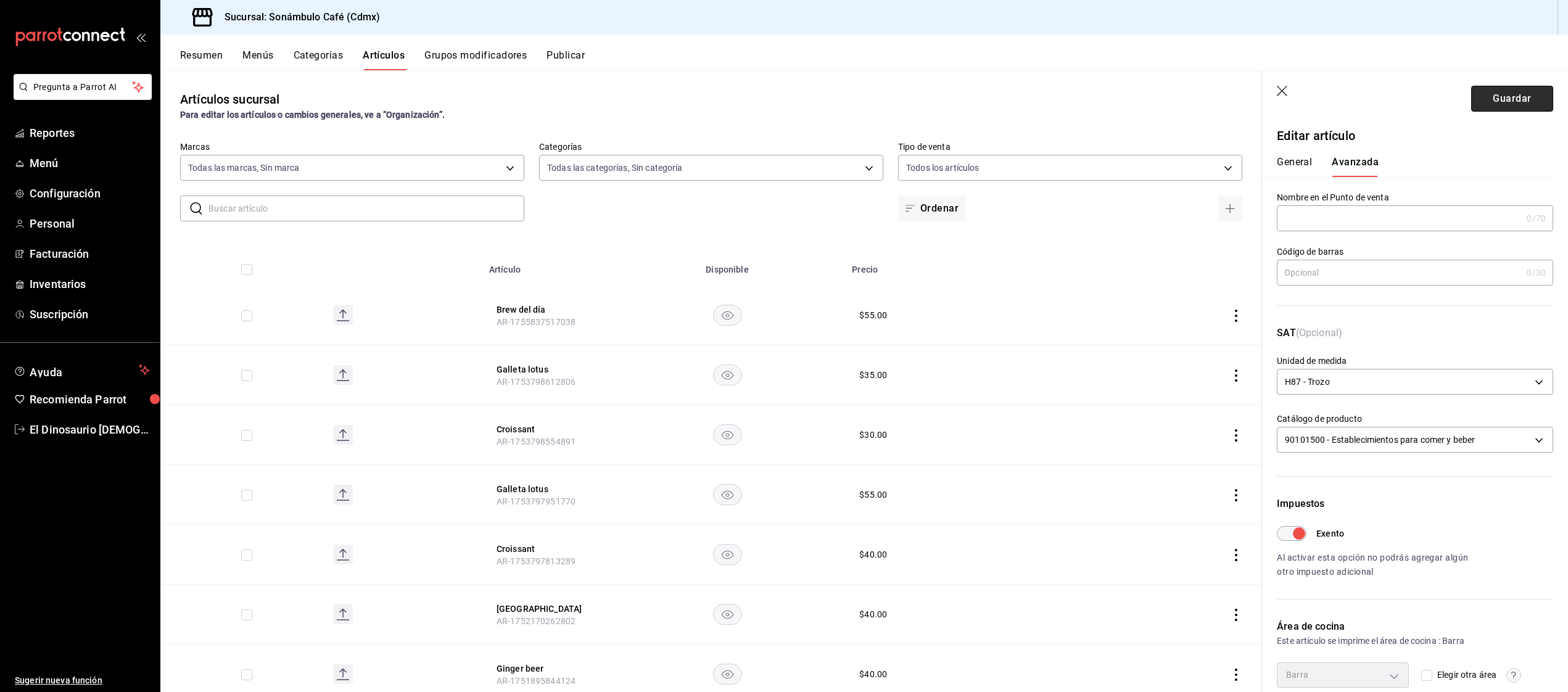
click at [1522, 98] on button "Guardar" at bounding box center [1512, 99] width 82 height 26
